Goal: Task Accomplishment & Management: Use online tool/utility

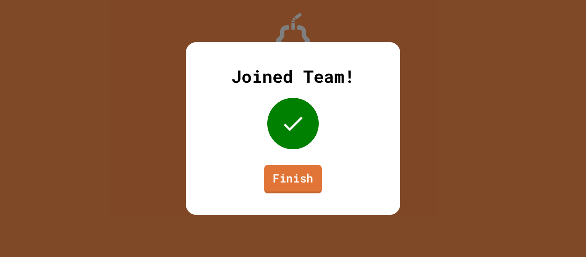
click at [296, 175] on link "Finish" at bounding box center [292, 179] width 57 height 28
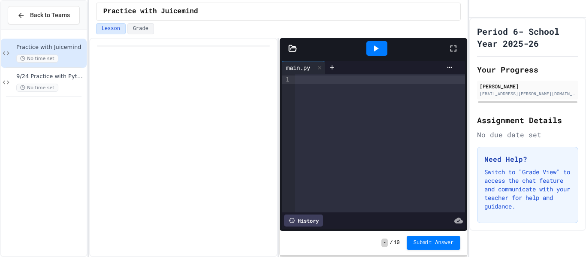
click at [317, 225] on div "History" at bounding box center [303, 220] width 39 height 12
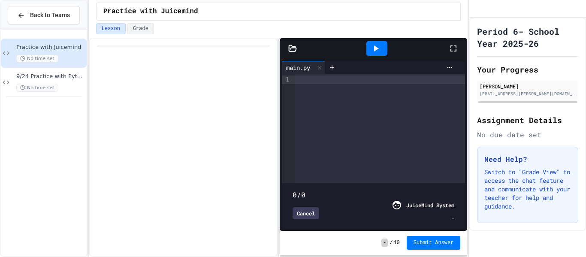
type input "****"
click at [315, 218] on div "Cancel" at bounding box center [305, 213] width 27 height 12
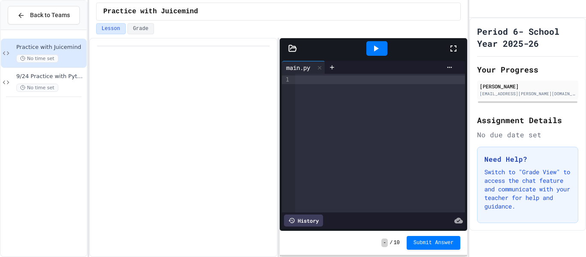
click at [455, 49] on icon at bounding box center [453, 48] width 10 height 10
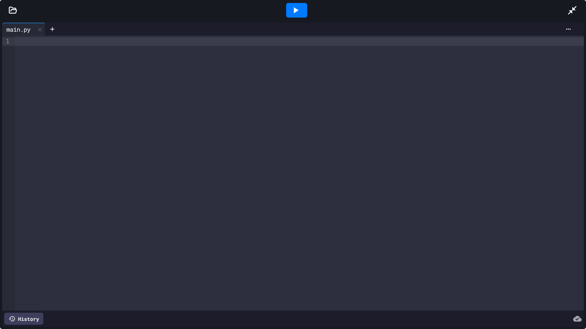
click at [574, 6] on icon at bounding box center [572, 10] width 10 height 10
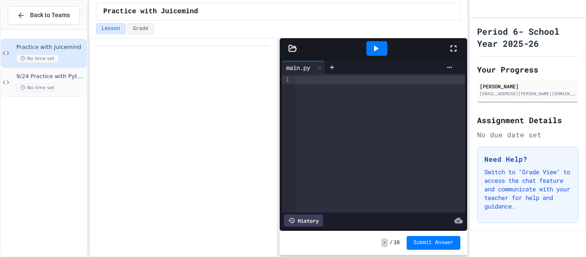
click at [66, 91] on div "No time set" at bounding box center [50, 88] width 69 height 8
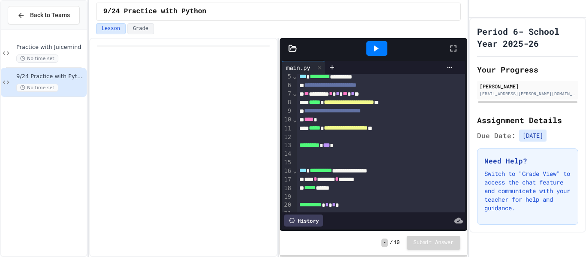
scroll to position [139, 0]
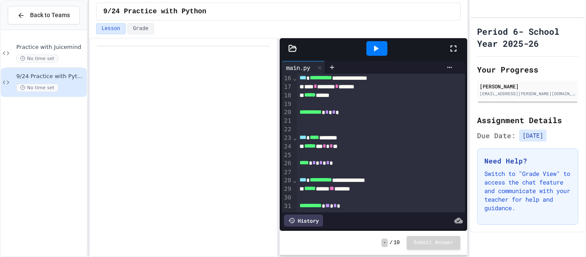
click at [380, 50] on icon at bounding box center [375, 48] width 10 height 10
